Goal: Task Accomplishment & Management: Manage account settings

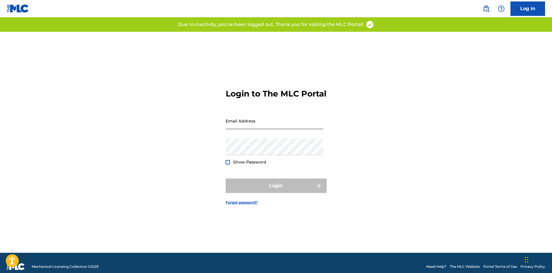
drag, startPoint x: 0, startPoint y: 0, endPoint x: 264, endPoint y: 129, distance: 294.1
click at [264, 129] on input "Email Address" at bounding box center [275, 121] width 98 height 16
type input "[PERSON_NAME][EMAIL_ADDRESS][DOMAIN_NAME]"
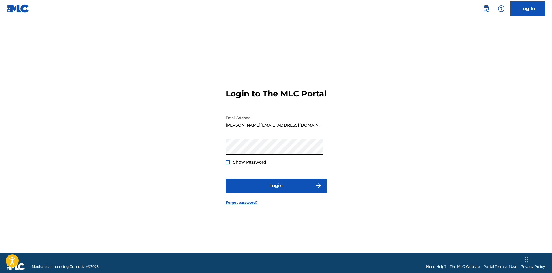
click at [226, 178] on button "Login" at bounding box center [276, 185] width 101 height 14
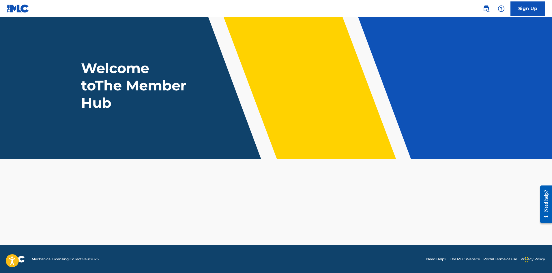
click at [283, 109] on div "Welcome to The Member Hub" at bounding box center [276, 85] width 404 height 52
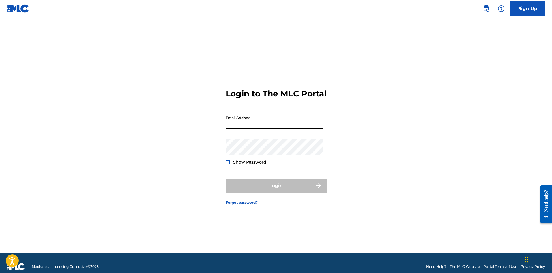
click at [243, 126] on input "Email Address" at bounding box center [275, 121] width 98 height 16
type input "[PERSON_NAME][EMAIL_ADDRESS][DOMAIN_NAME]"
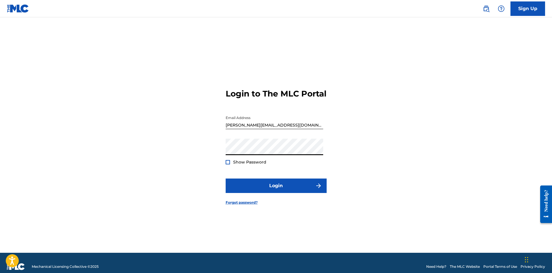
click at [226, 178] on button "Login" at bounding box center [276, 185] width 101 height 14
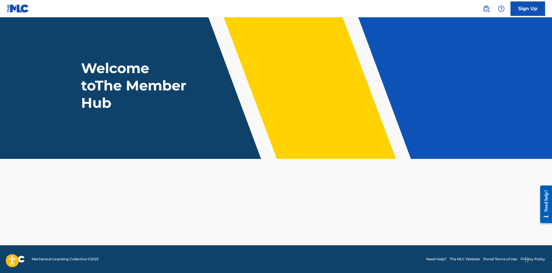
click at [61, 174] on main "Welcome to The Member Hub" at bounding box center [276, 131] width 552 height 228
